Goal: Entertainment & Leisure: Consume media (video, audio)

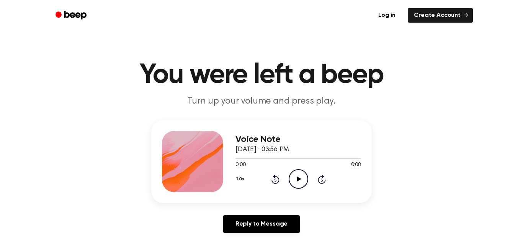
click at [305, 177] on icon "Play Audio" at bounding box center [299, 179] width 20 height 20
click at [297, 180] on icon "Play Audio" at bounding box center [299, 179] width 20 height 20
click at [299, 177] on icon at bounding box center [299, 178] width 4 height 5
click at [304, 179] on icon "Play Audio" at bounding box center [299, 179] width 20 height 20
click at [304, 180] on icon "Play Audio" at bounding box center [299, 179] width 20 height 20
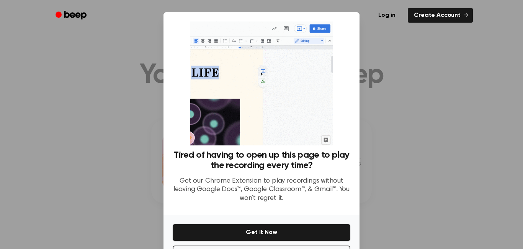
click at [408, 132] on div at bounding box center [261, 124] width 523 height 249
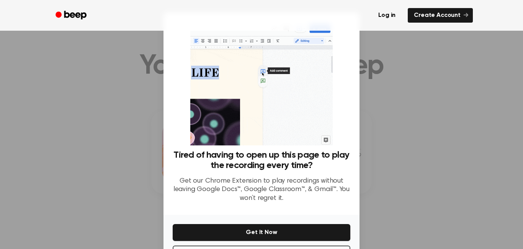
scroll to position [5, 0]
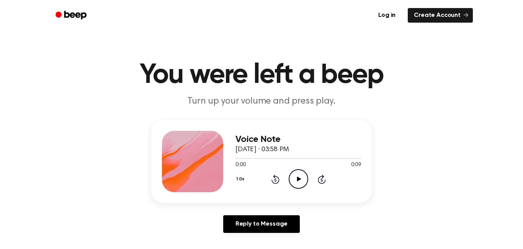
click at [301, 182] on icon "Play Audio" at bounding box center [299, 179] width 20 height 20
click at [306, 183] on icon "Play Audio" at bounding box center [299, 179] width 20 height 20
